Goal: Task Accomplishment & Management: Use online tool/utility

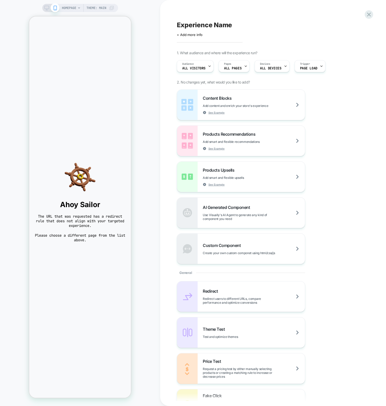
click at [156, 57] on div "HOMEPAGE Theme: MAIN" at bounding box center [80, 202] width 160 height 395
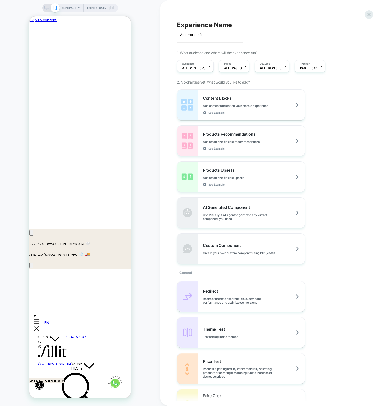
click at [157, 9] on div "HOMEPAGE Theme: MAIN" at bounding box center [80, 202] width 160 height 395
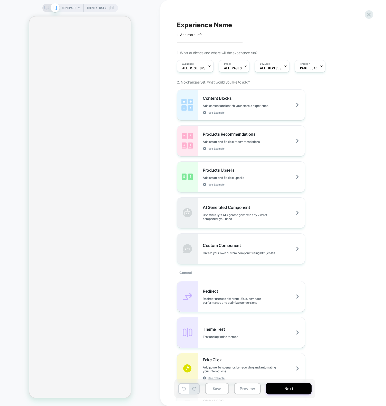
click at [148, 19] on div "HOMEPAGE Theme: MAIN" at bounding box center [80, 202] width 160 height 395
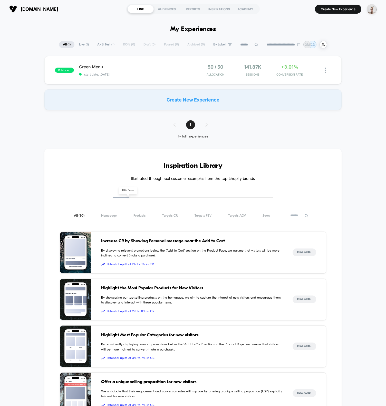
click at [205, 106] on div "Create New Experience" at bounding box center [192, 99] width 297 height 21
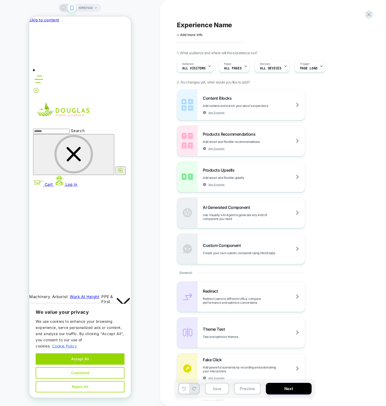
scroll to position [0, 102]
click at [92, 9] on span "HOMEPAGE" at bounding box center [86, 8] width 14 height 8
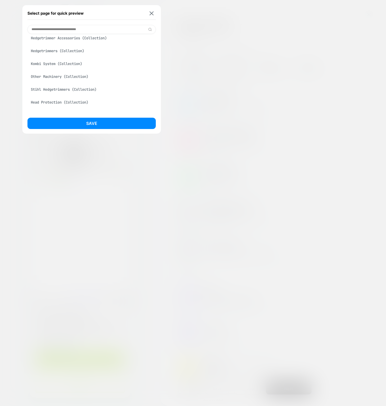
scroll to position [221, 0]
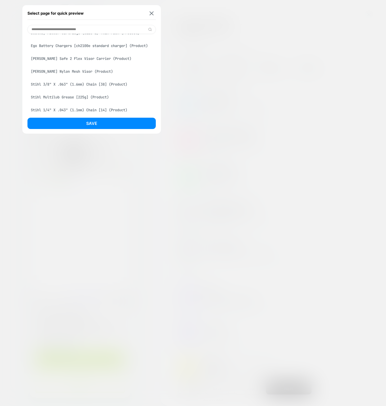
click at [83, 89] on div "Stihl 3/8" X .063" (1.6mm) Chain [38] (Product)" at bounding box center [91, 84] width 128 height 10
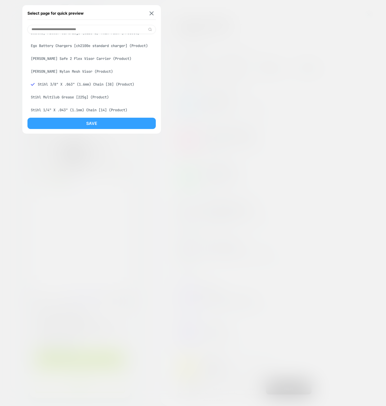
click at [76, 119] on button "Save" at bounding box center [91, 123] width 128 height 11
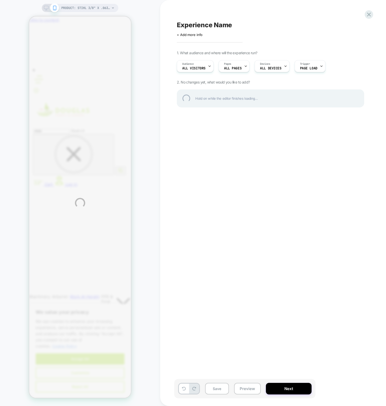
scroll to position [0, 203]
